Goal: Task Accomplishment & Management: Complete application form

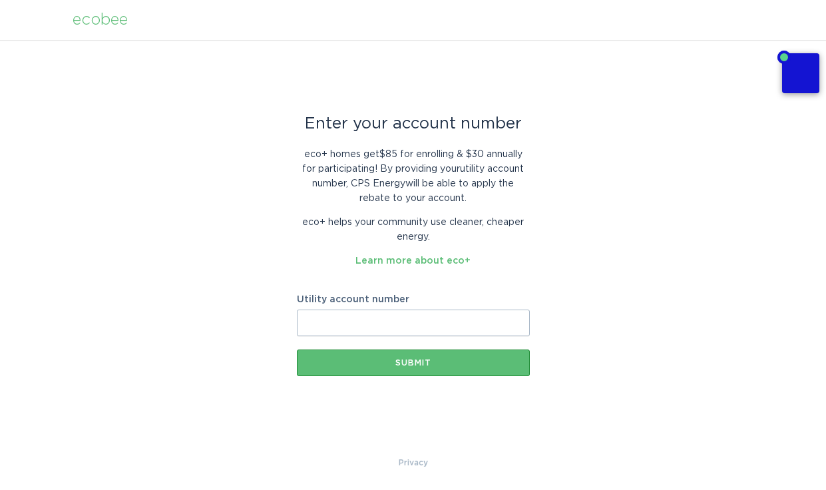
click at [442, 320] on input "Utility account number" at bounding box center [413, 322] width 233 height 27
type input "3005945757"
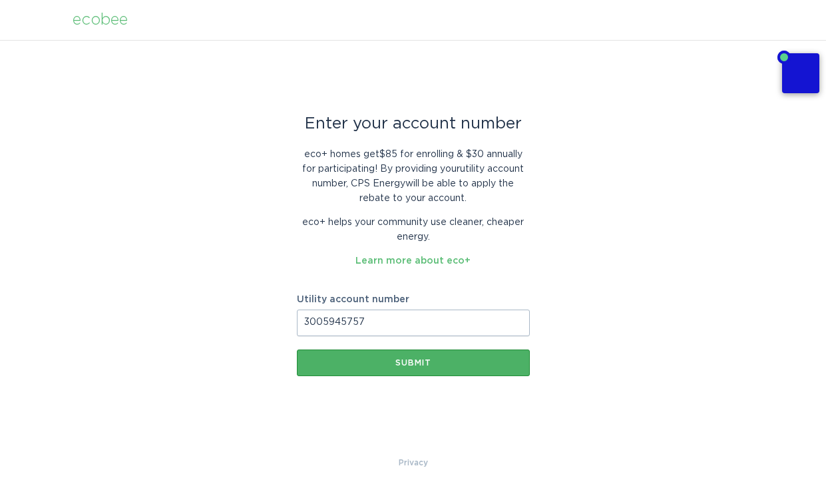
click at [414, 362] on div "Submit" at bounding box center [413, 363] width 220 height 8
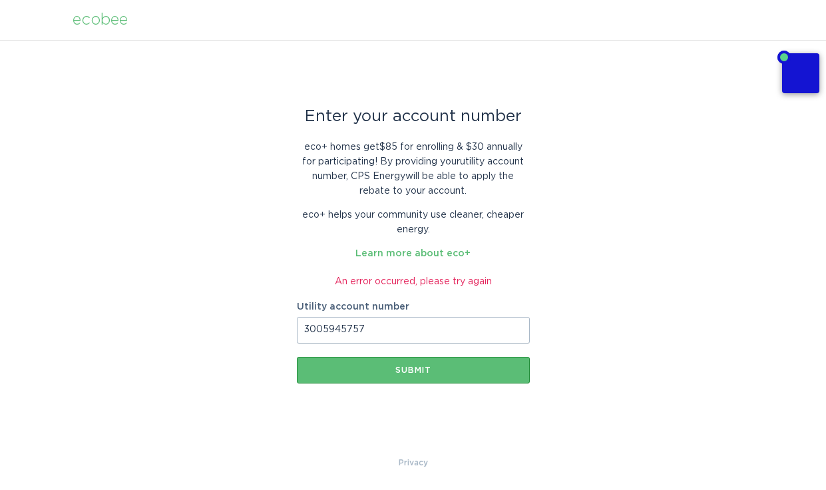
click at [110, 20] on div "ecobee" at bounding box center [100, 20] width 55 height 15
click at [108, 29] on header "ecobee" at bounding box center [413, 20] width 681 height 40
